Goal: Task Accomplishment & Management: Manage account settings

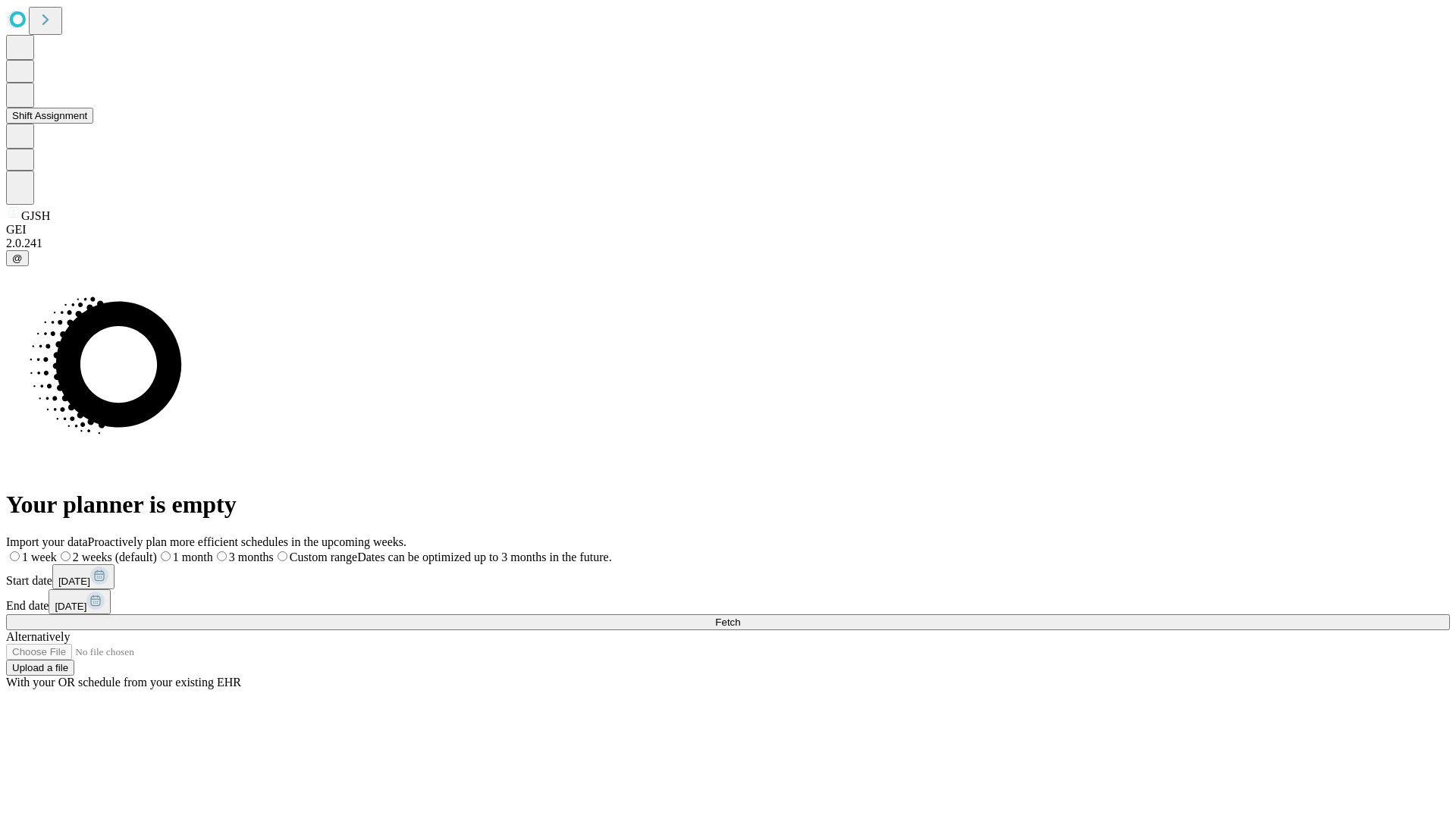
click at [93, 123] on button "Shift Assignment" at bounding box center [49, 116] width 87 height 16
